Goal: Find specific fact: Find specific fact

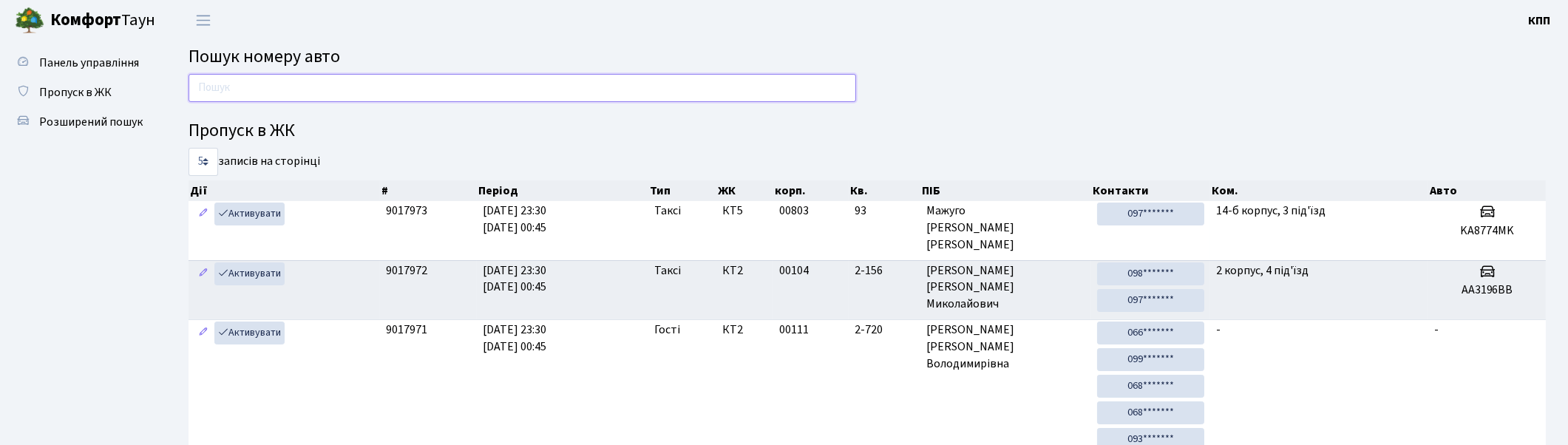
click at [417, 92] on input "text" at bounding box center [523, 88] width 668 height 28
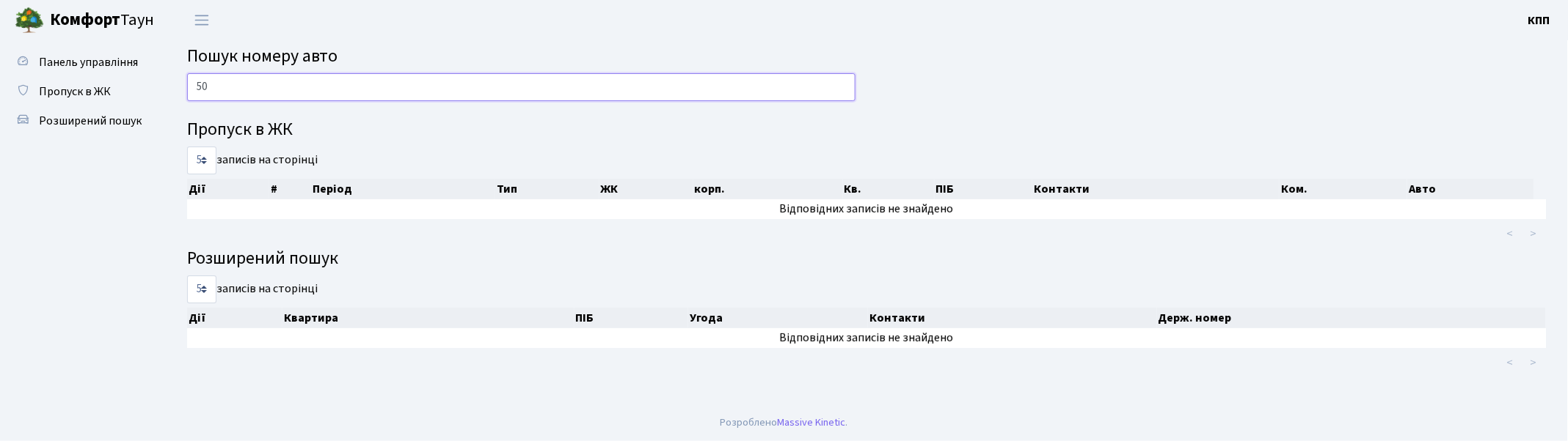
type input "5"
